Goal: Information Seeking & Learning: Learn about a topic

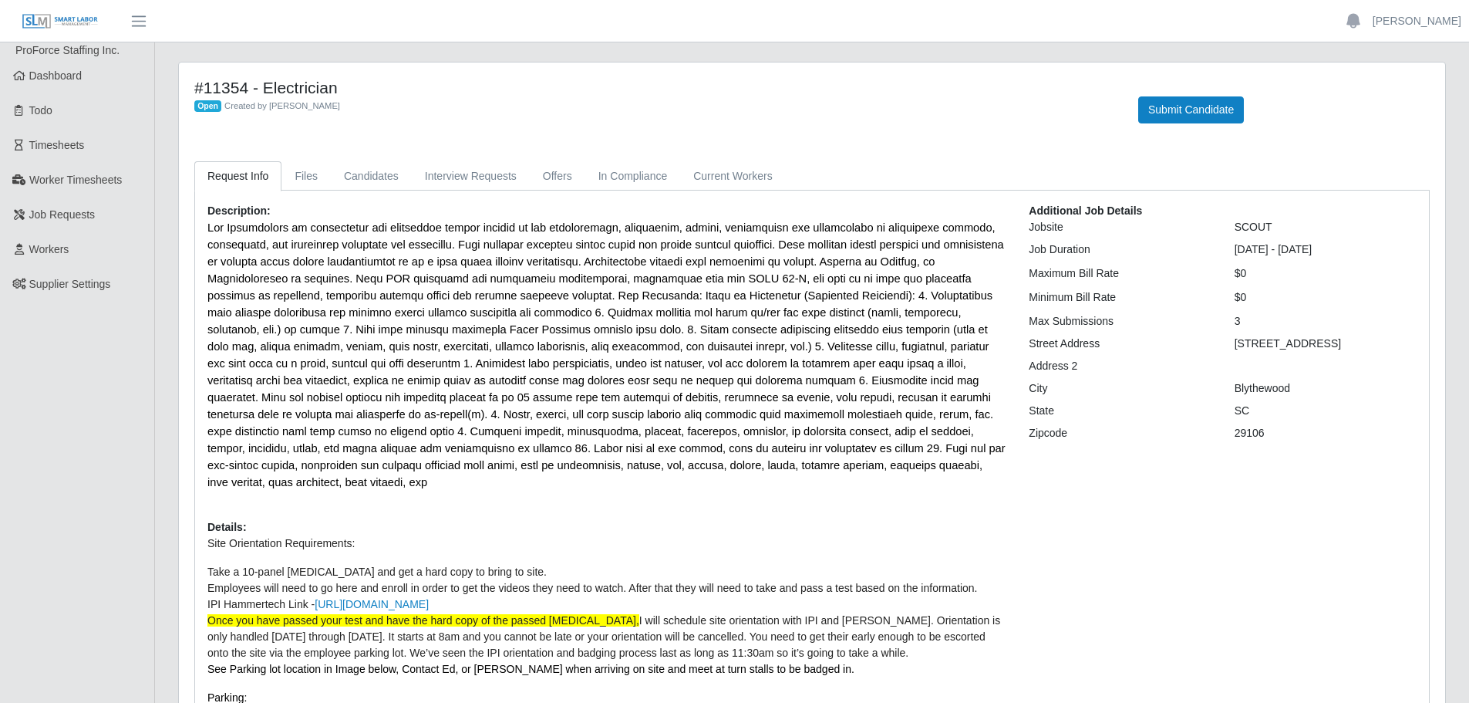
scroll to position [386, 0]
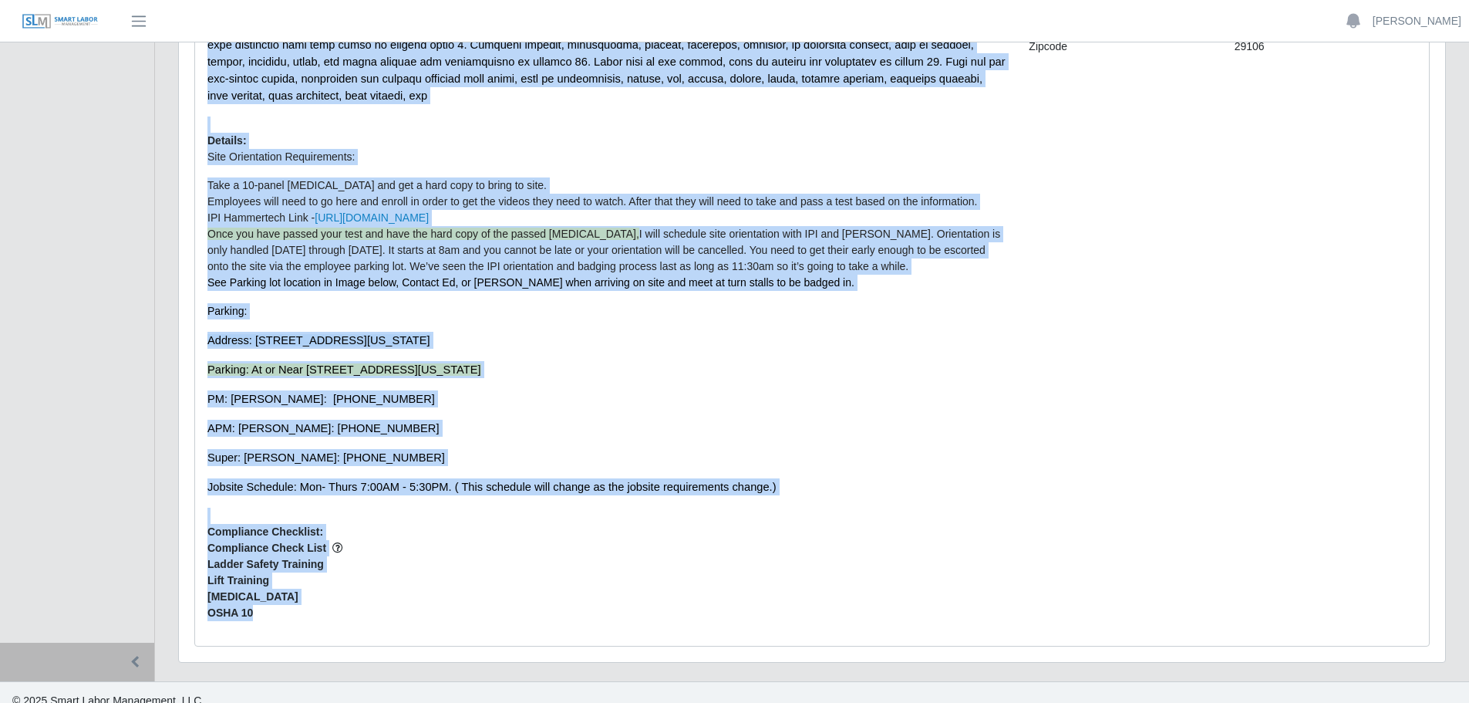
click at [419, 507] on div "Description: Details: Site Orientation Requirements: Take a 10-panel drug test …" at bounding box center [606, 224] width 821 height 817
drag, startPoint x: 204, startPoint y: 209, endPoint x: 288, endPoint y: 603, distance: 402.9
click at [288, 603] on div "Description: Details: Site Orientation Requirements: Take a 10-panel drug test …" at bounding box center [606, 224] width 821 height 817
copy div "Description: The Electrician is responsible for performing duties related to th…"
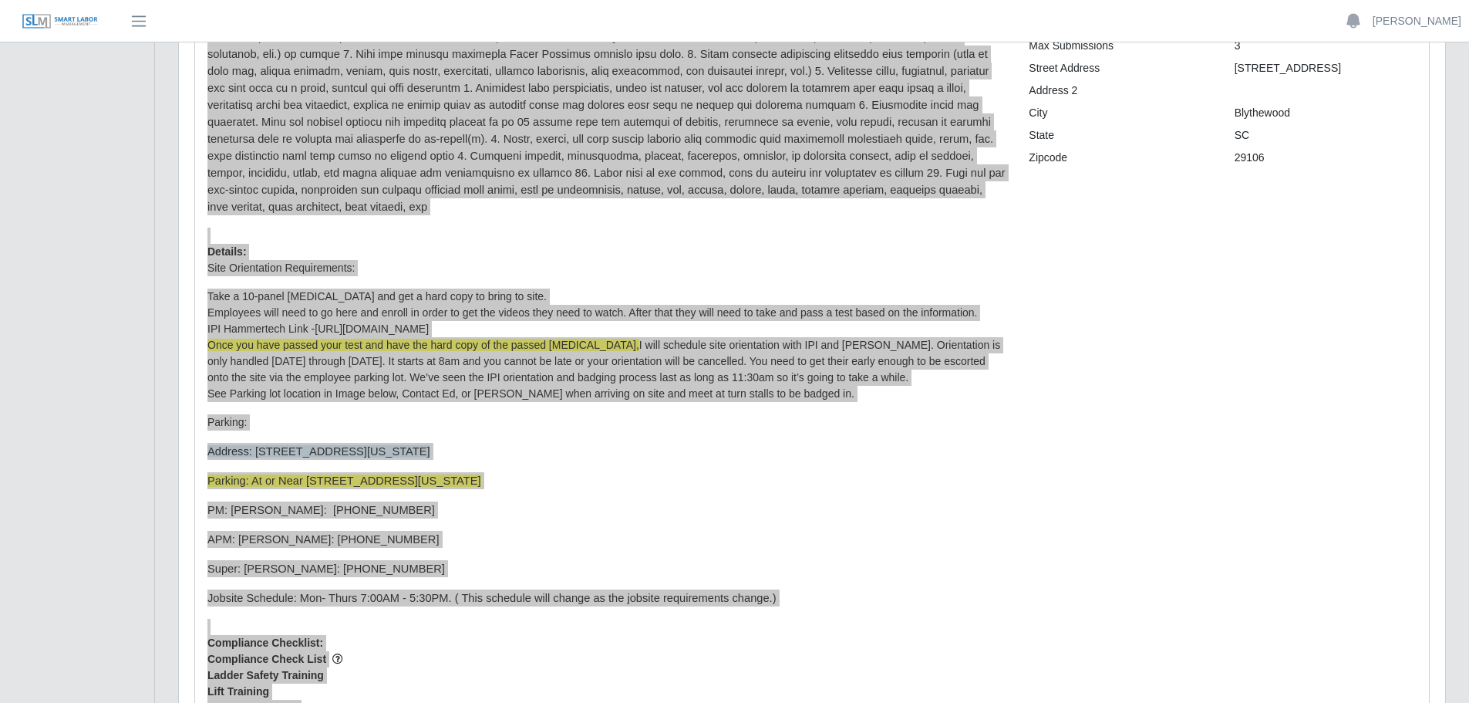
scroll to position [155, 0]
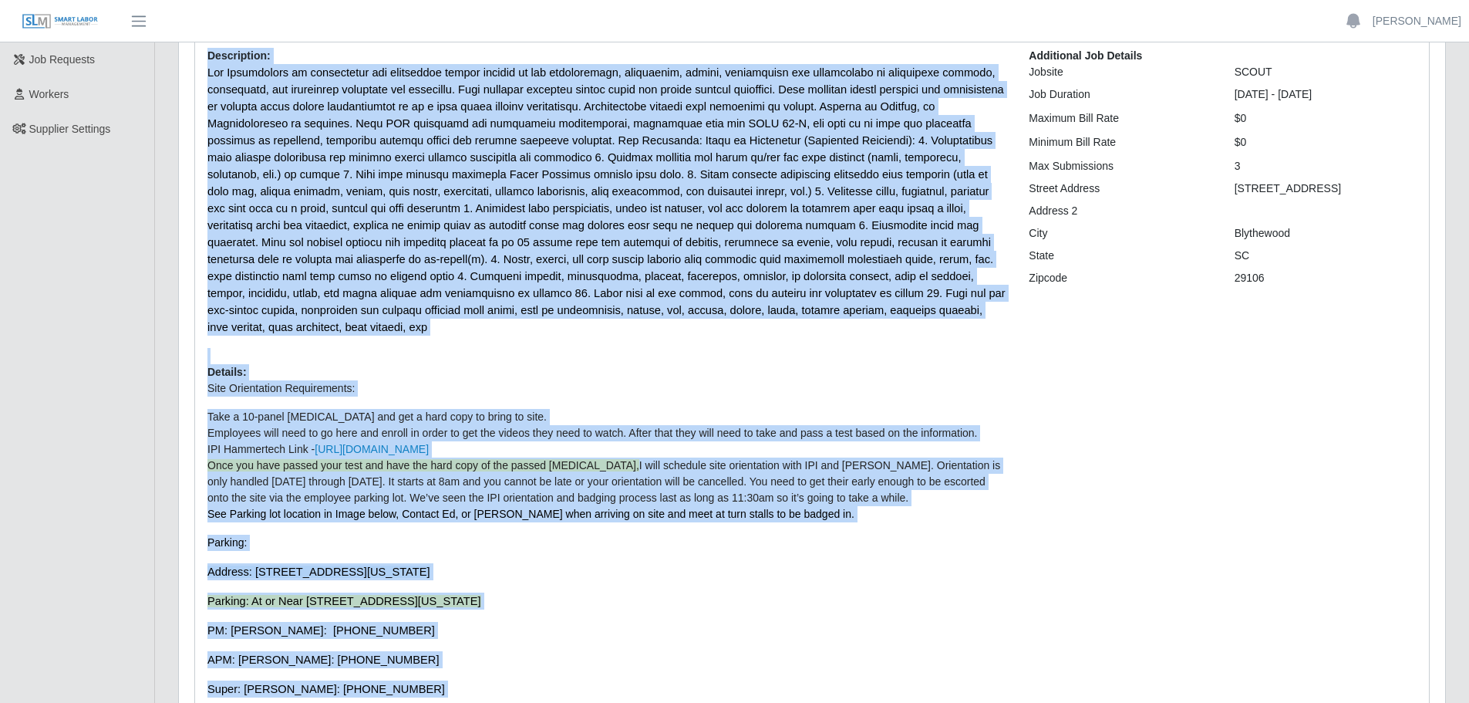
click at [817, 409] on li "Take a 10-panel drug test and get a hard copy to bring to site." at bounding box center [606, 417] width 798 height 16
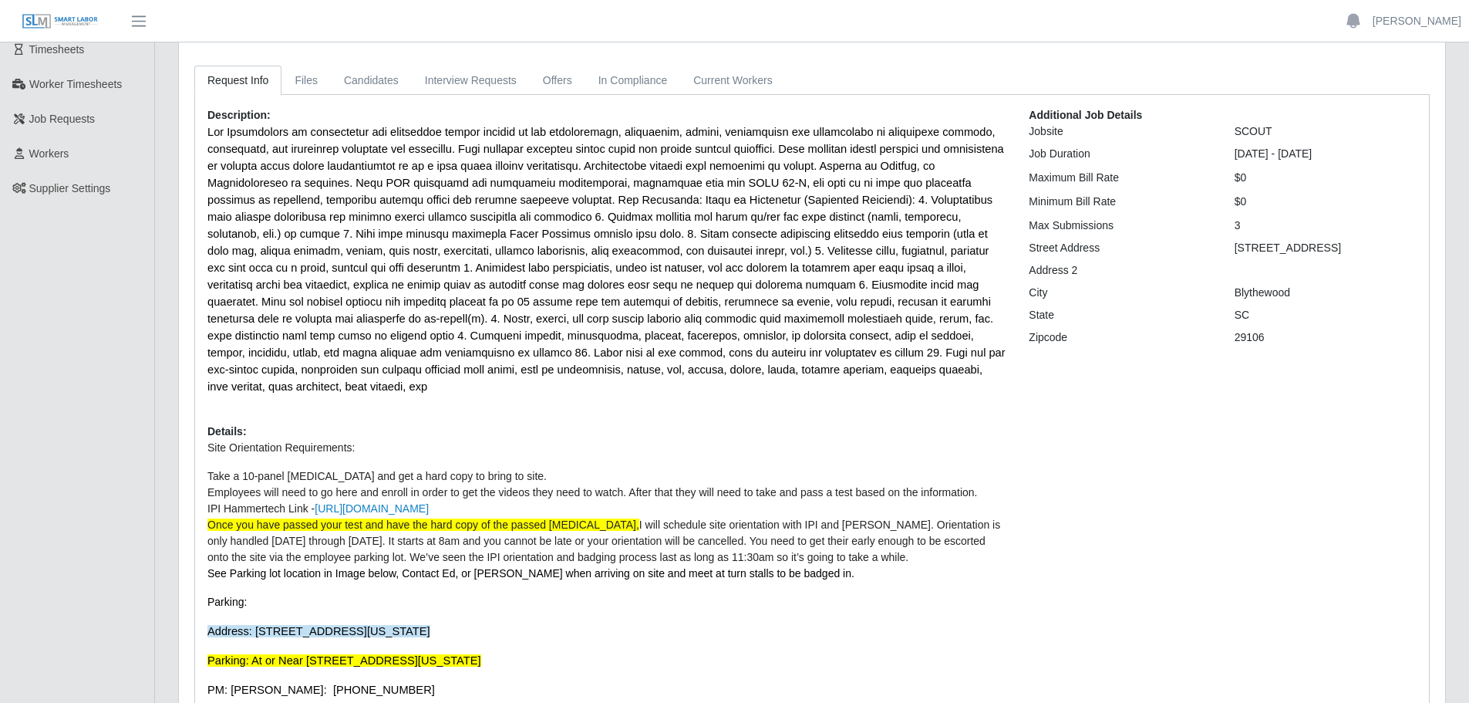
scroll to position [0, 0]
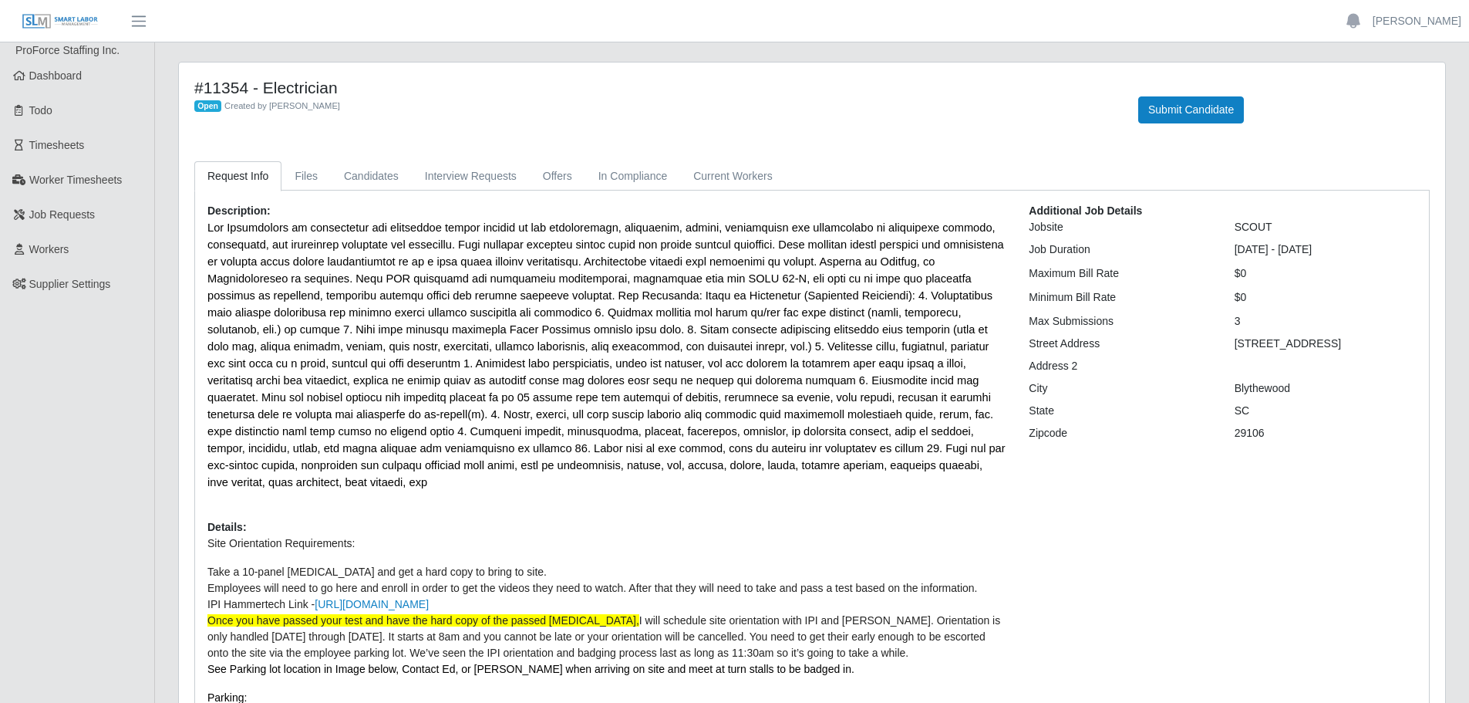
click at [675, 474] on div "Description: Details: Site Orientation Requirements: Take a 10-panel drug test …" at bounding box center [606, 611] width 821 height 817
click at [44, 215] on span "Job Requests" at bounding box center [62, 214] width 66 height 12
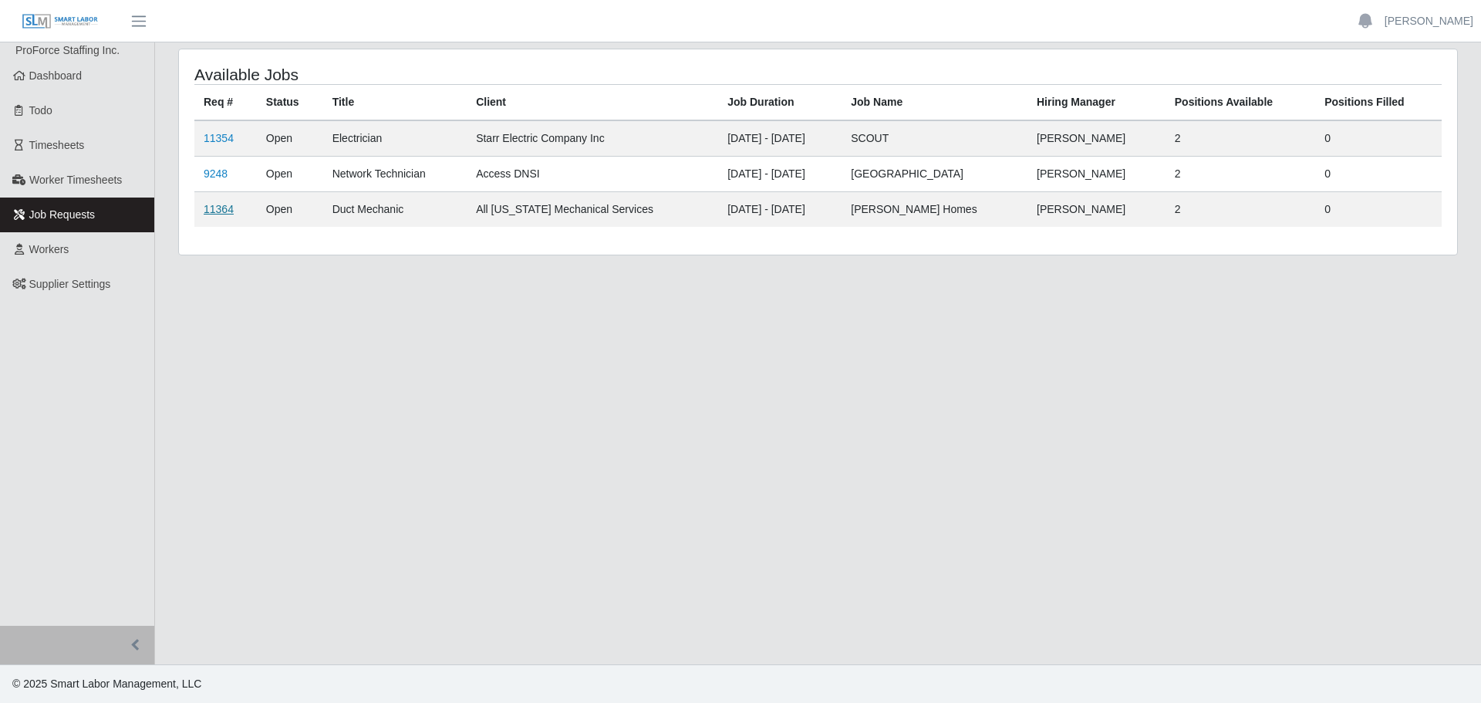
click at [220, 207] on link "11364" at bounding box center [219, 209] width 30 height 12
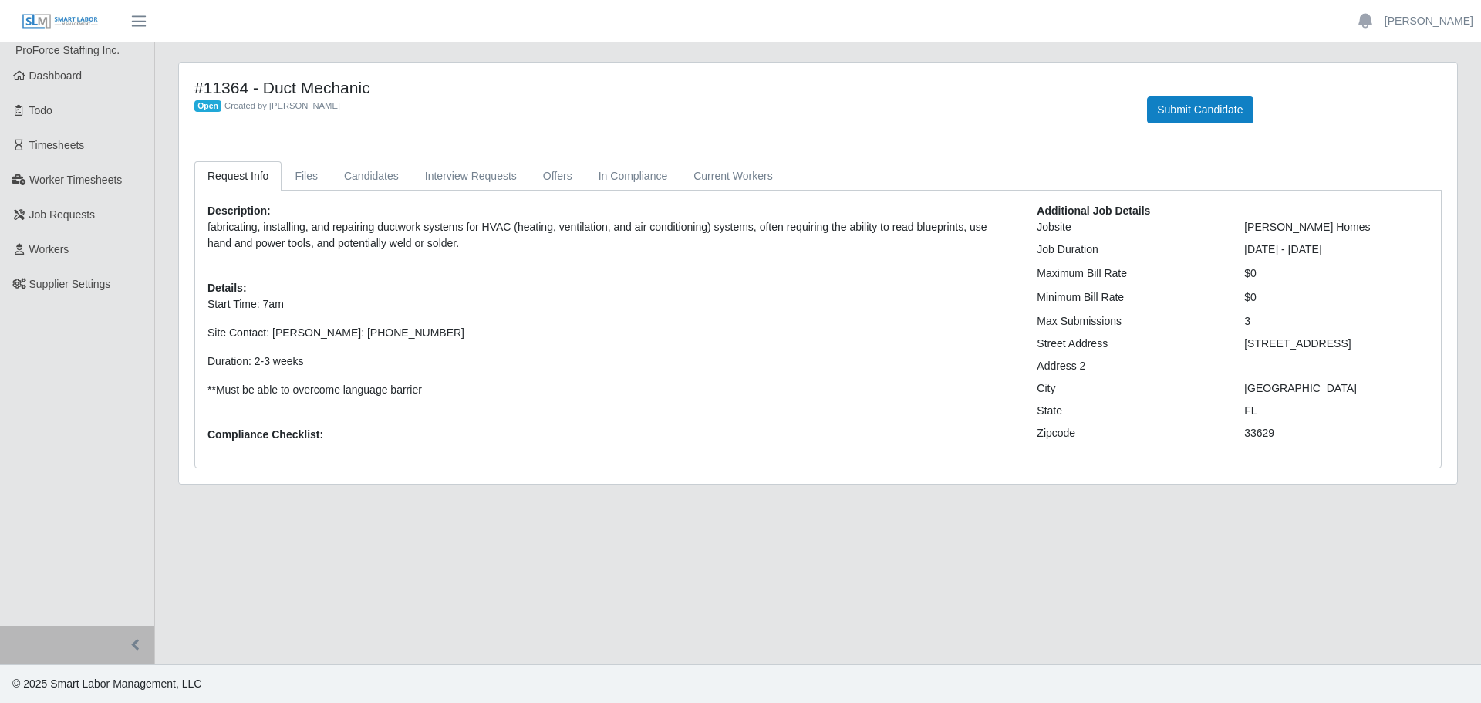
drag, startPoint x: 197, startPoint y: 83, endPoint x: 1309, endPoint y: 435, distance: 1165.8
click at [1309, 435] on div "#11364 - Duct Mechanic Open Created by Cameron Schneider Submit Candidate Reque…" at bounding box center [818, 272] width 1278 height 421
click at [564, 385] on p "**Must be able to overcome language barrier" at bounding box center [610, 390] width 806 height 16
drag, startPoint x: 193, startPoint y: 83, endPoint x: 1334, endPoint y: 441, distance: 1196.3
click at [1334, 441] on div "#11364 - Duct Mechanic Open Created by Cameron Schneider Submit Candidate Reque…" at bounding box center [818, 272] width 1278 height 421
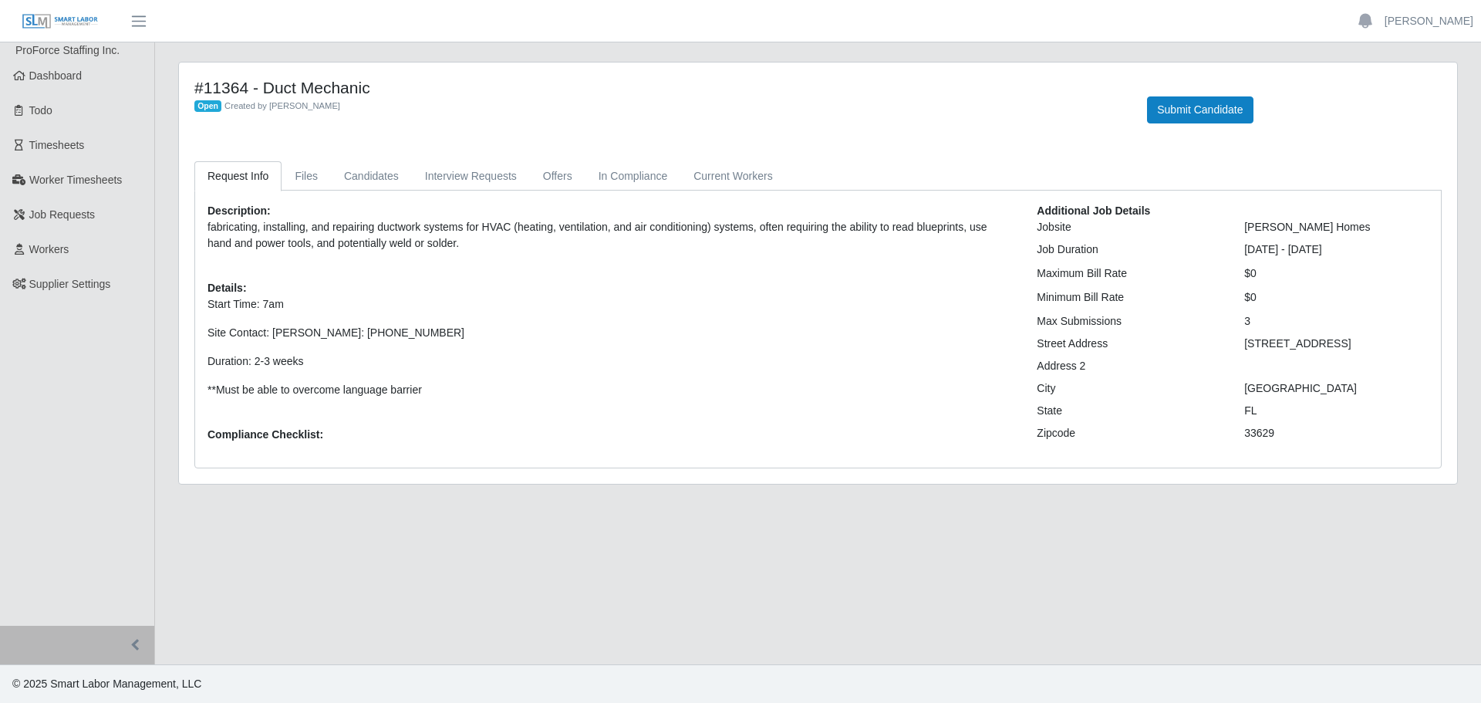
copy div "#11364 - Duct Mechanic Open Created by Cameron Schneider Submit Candidate Reque…"
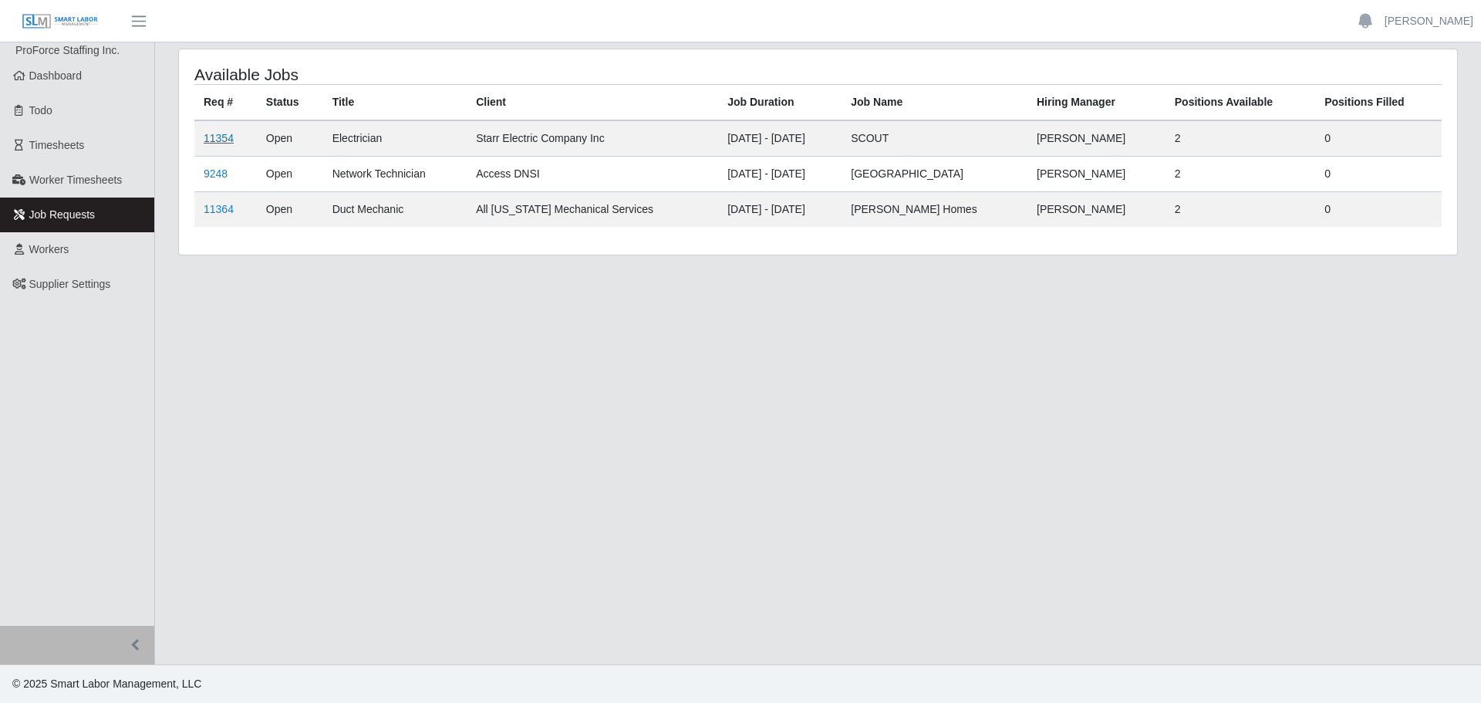
click at [224, 135] on link "11354" at bounding box center [219, 138] width 30 height 12
